Goal: Task Accomplishment & Management: Use online tool/utility

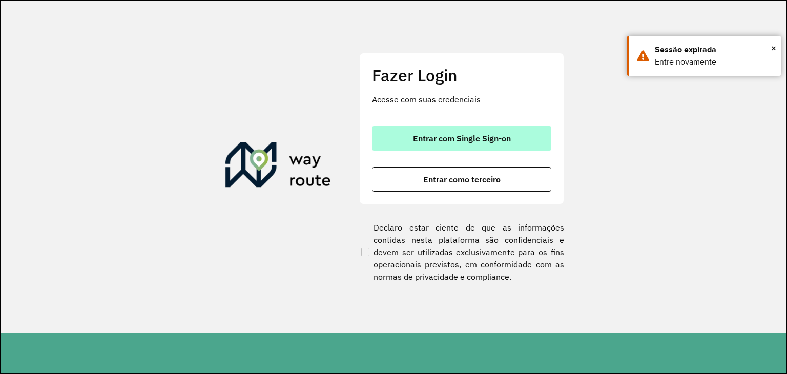
click at [392, 129] on button "Entrar com Single Sign-on" at bounding box center [461, 138] width 179 height 25
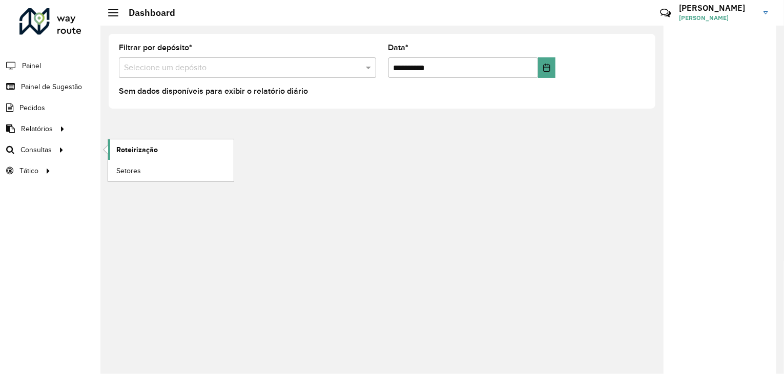
click at [127, 148] on span "Roteirização" at bounding box center [137, 149] width 42 height 11
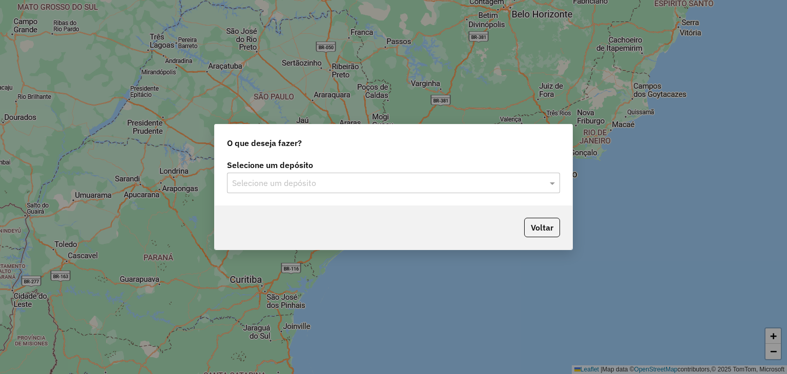
drag, startPoint x: 0, startPoint y: 0, endPoint x: 319, endPoint y: 203, distance: 378.5
click at [319, 203] on div "Selecione um depósito Selecione um depósito" at bounding box center [394, 181] width 358 height 48
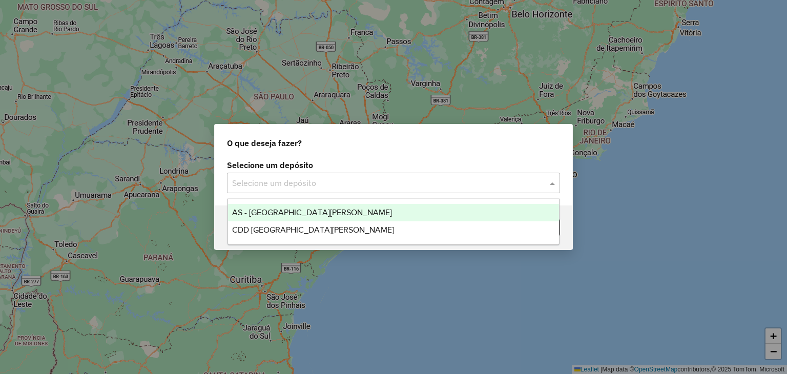
click at [320, 188] on input "text" at bounding box center [383, 183] width 302 height 12
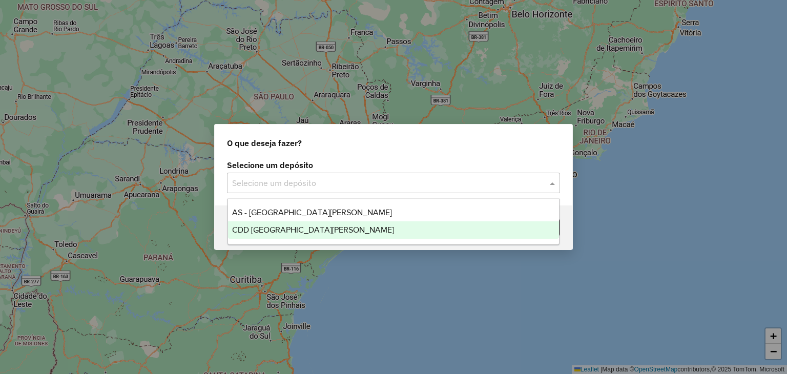
click at [303, 224] on div "CDD Santa Cruz do Sul" at bounding box center [393, 229] width 331 height 17
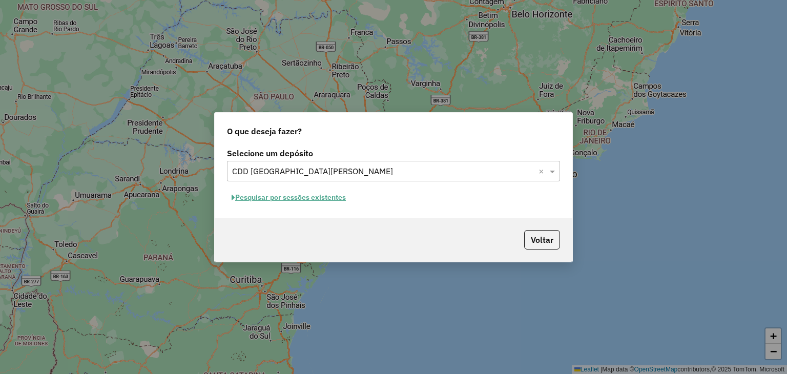
click at [273, 202] on button "Pesquisar por sessões existentes" at bounding box center [288, 198] width 123 height 16
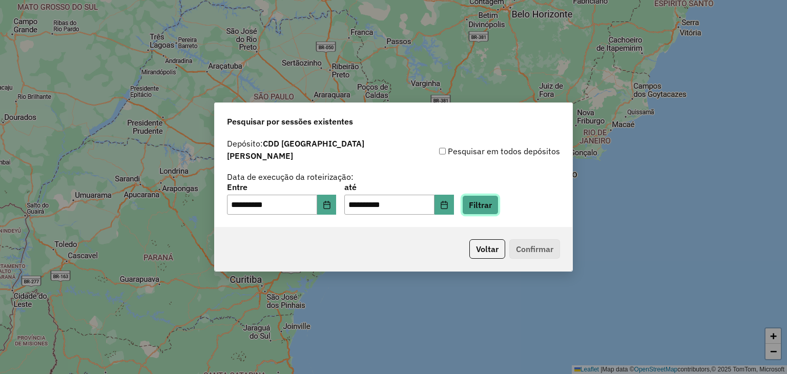
click at [494, 201] on button "Filtrar" at bounding box center [480, 204] width 36 height 19
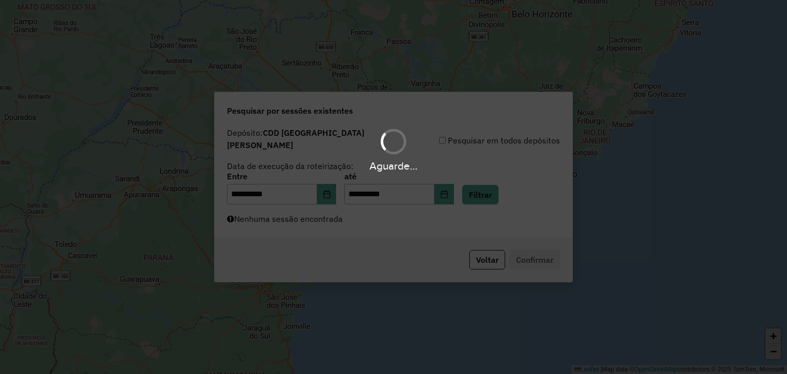
click at [333, 220] on div "Aguarde..." at bounding box center [393, 187] width 787 height 374
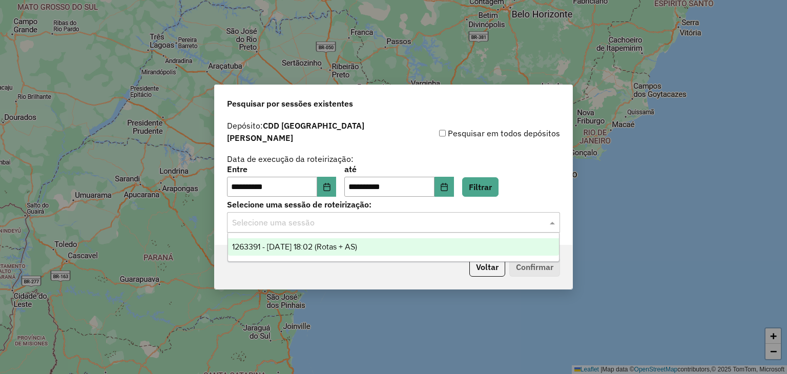
click at [346, 222] on input "text" at bounding box center [383, 223] width 302 height 12
click at [357, 246] on span "1263391 - 11/09/2025 18:02 (Rotas + AS)" at bounding box center [294, 246] width 125 height 9
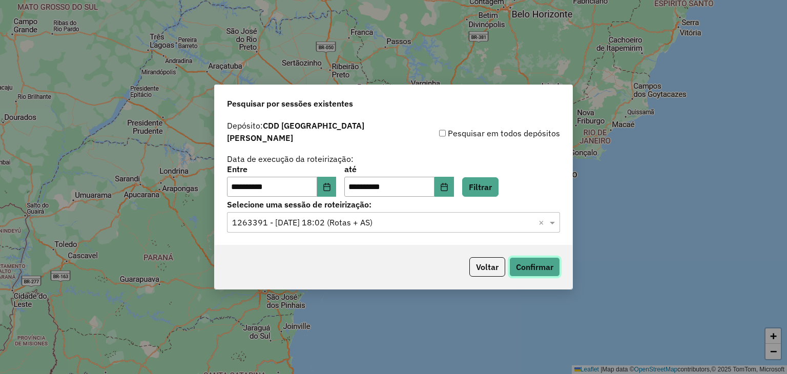
click at [537, 262] on button "Confirmar" at bounding box center [534, 266] width 51 height 19
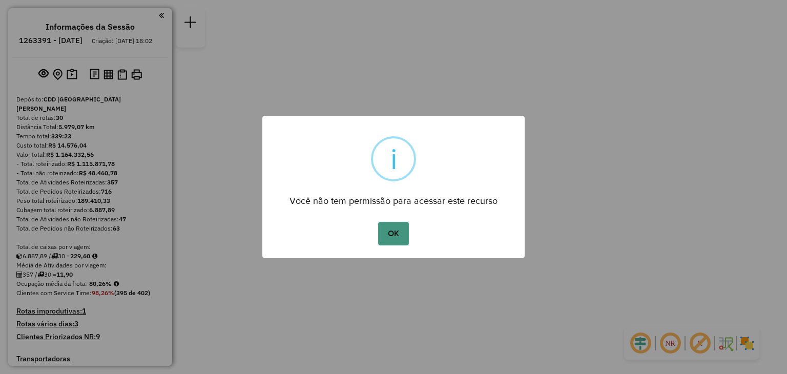
click at [401, 237] on button "OK" at bounding box center [393, 234] width 30 height 24
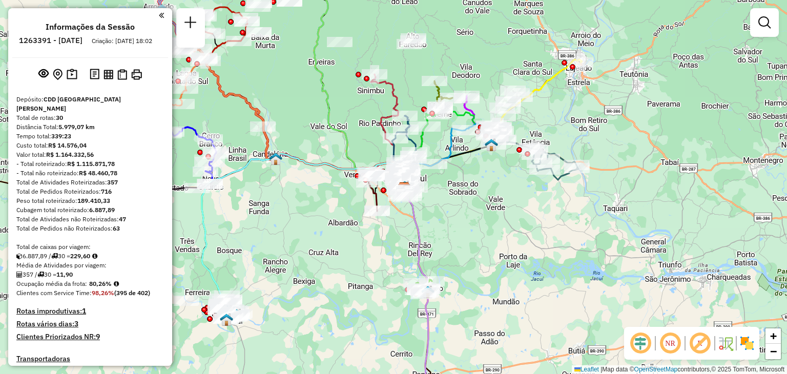
drag, startPoint x: 305, startPoint y: 205, endPoint x: 489, endPoint y: 288, distance: 201.6
click at [489, 288] on div "Janela de atendimento Grade de atendimento Capacidade Transportadoras Veículos …" at bounding box center [393, 187] width 787 height 374
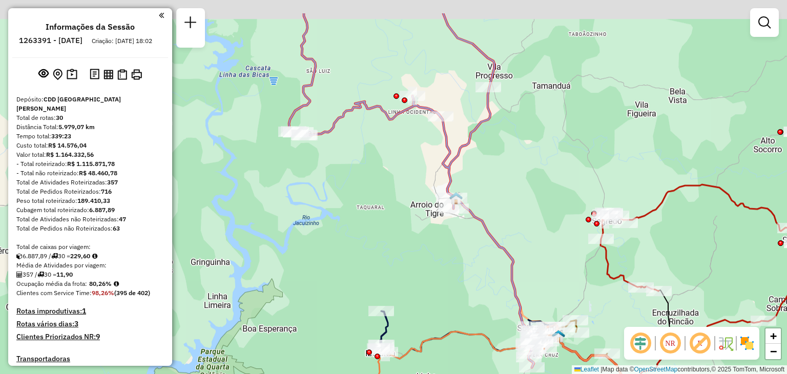
drag, startPoint x: 367, startPoint y: 93, endPoint x: 336, endPoint y: 144, distance: 59.3
click at [336, 144] on div "Janela de atendimento Grade de atendimento Capacidade Transportadoras Veículos …" at bounding box center [393, 187] width 787 height 374
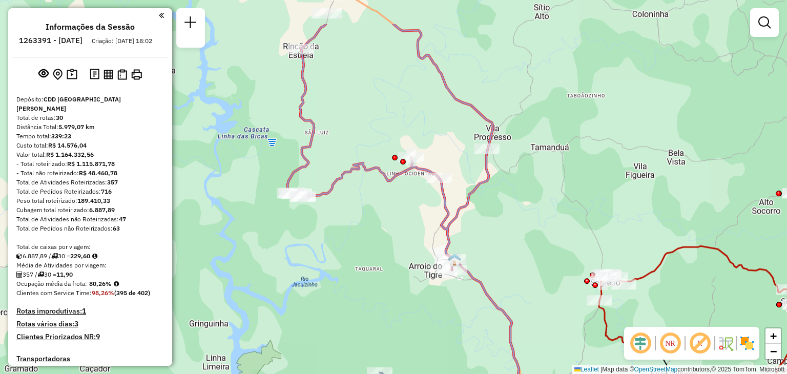
drag, startPoint x: 463, startPoint y: 169, endPoint x: 461, endPoint y: 231, distance: 61.5
click at [461, 231] on div "Janela de atendimento Grade de atendimento Capacidade Transportadoras Veículos …" at bounding box center [393, 187] width 787 height 374
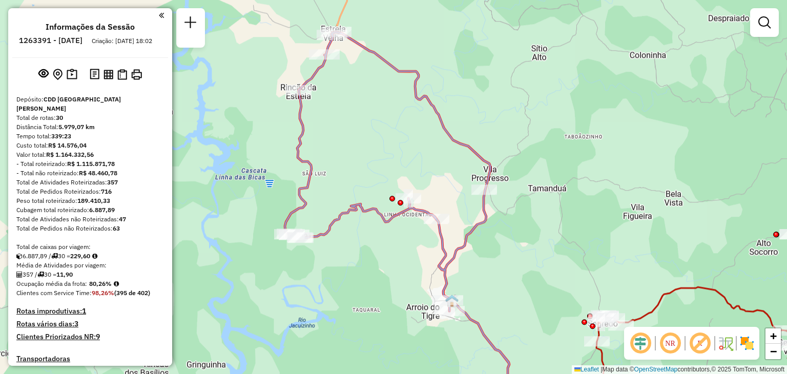
drag, startPoint x: 413, startPoint y: 243, endPoint x: 410, endPoint y: 293, distance: 49.8
click at [410, 293] on div "Janela de atendimento Grade de atendimento Capacidade Transportadoras Veículos …" at bounding box center [393, 187] width 787 height 374
